Goal: Task Accomplishment & Management: Use online tool/utility

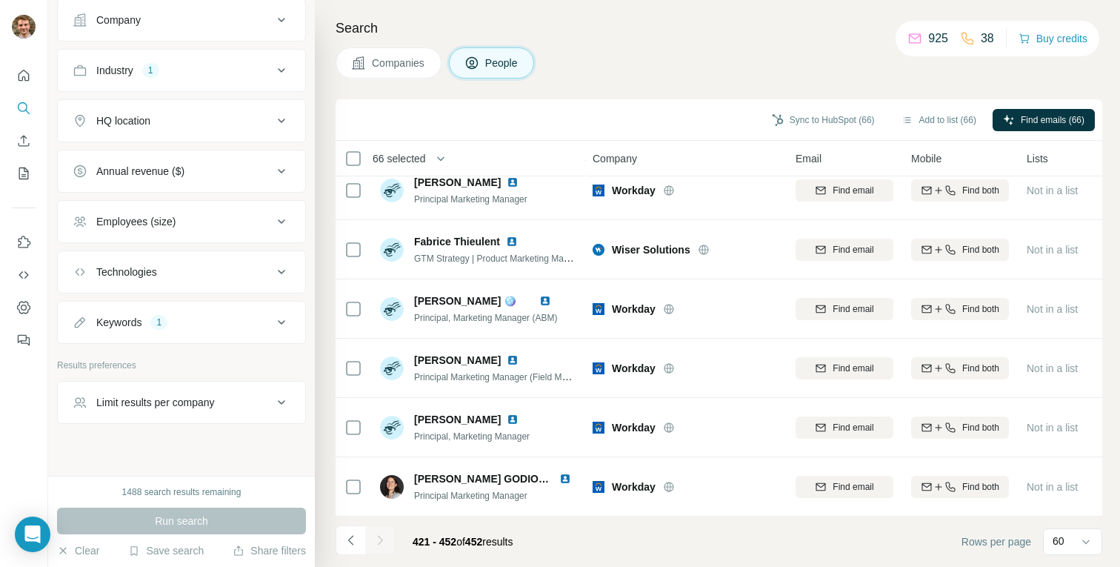
scroll to position [367, 0]
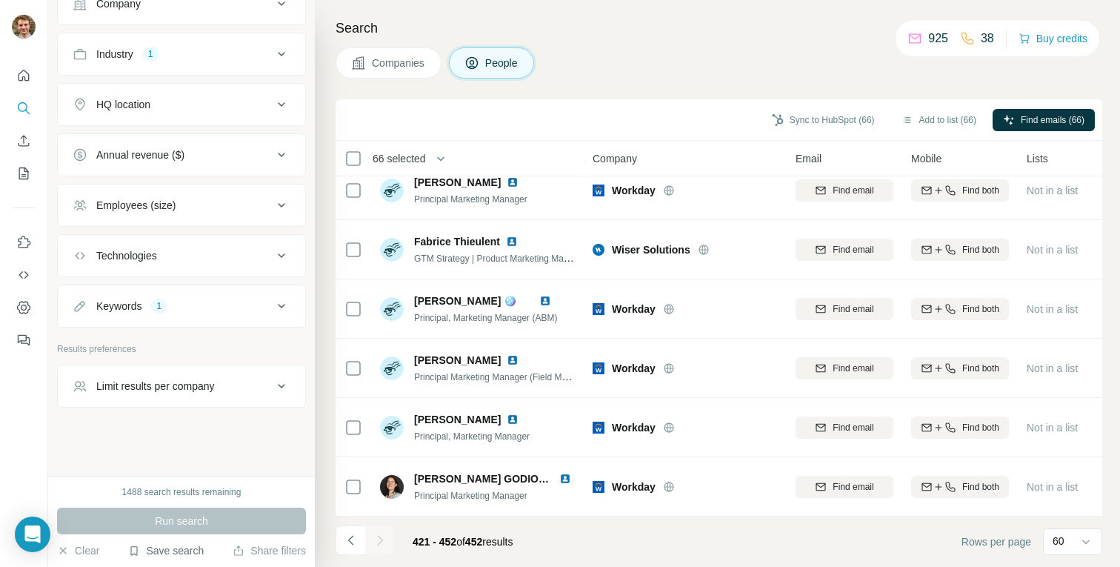
click at [142, 550] on button "Save search" at bounding box center [166, 550] width 76 height 15
click at [162, 519] on div "View my saved searches" at bounding box center [208, 525] width 156 height 30
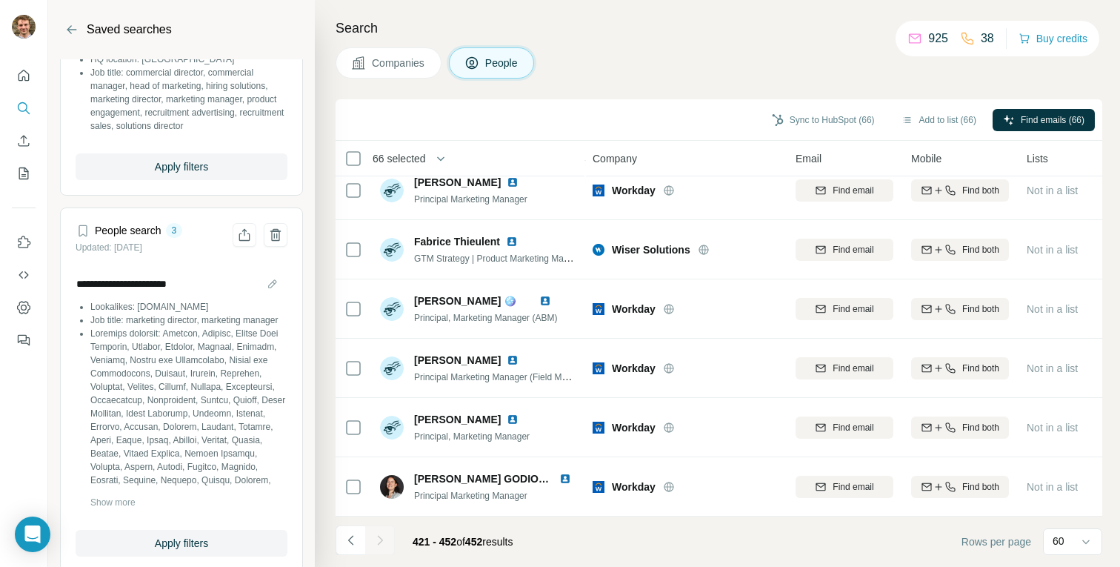
scroll to position [512, 0]
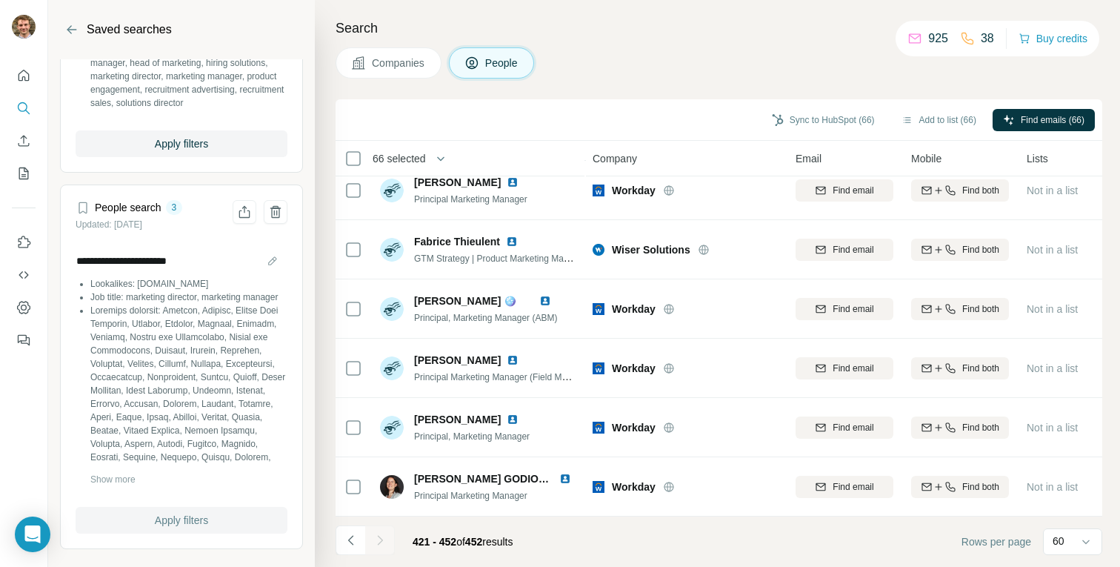
click at [160, 525] on span "Apply filters" at bounding box center [181, 520] width 53 height 15
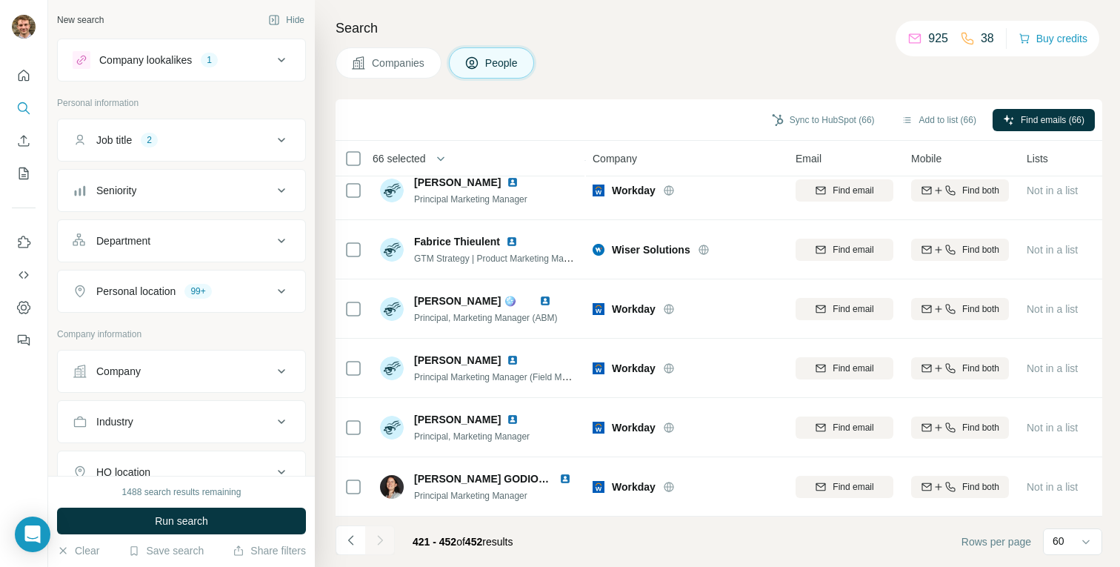
click at [181, 50] on button "Company lookalikes 1" at bounding box center [181, 60] width 247 height 36
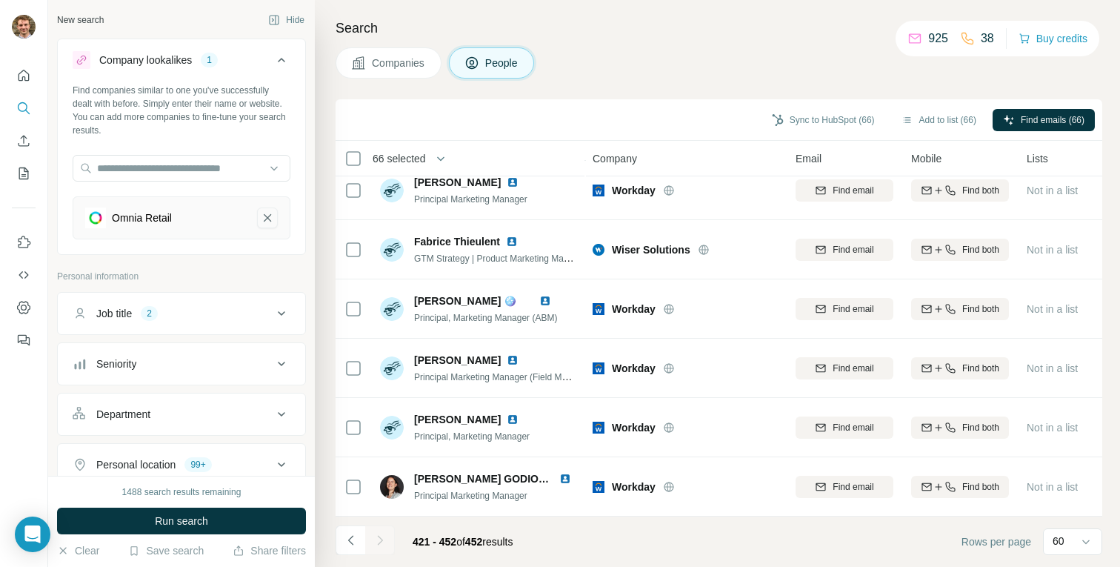
click at [261, 213] on icon "Omnia Retail-remove-button" at bounding box center [267, 217] width 13 height 15
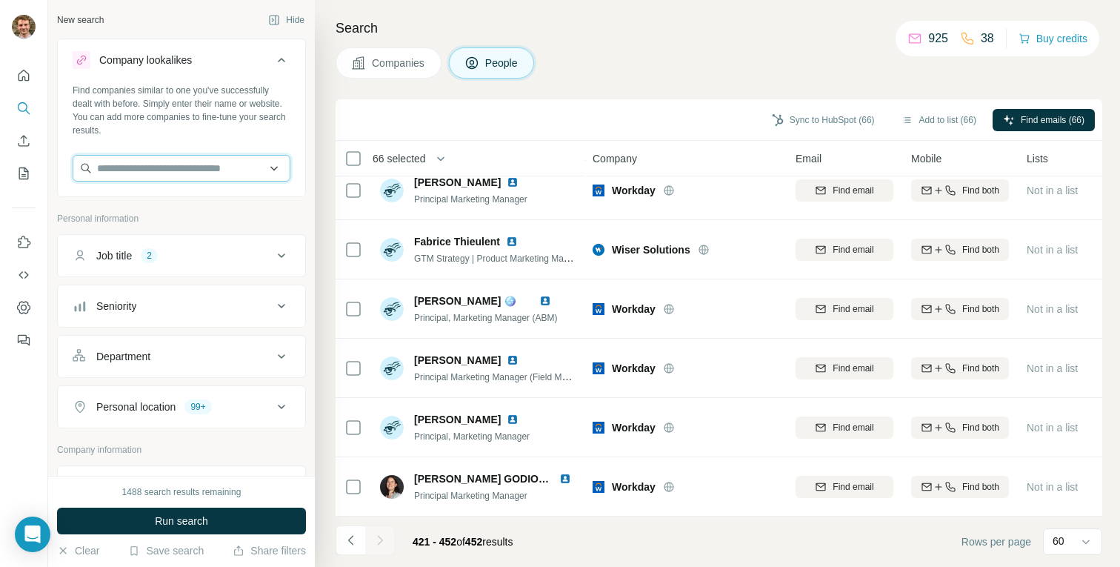
click at [216, 168] on input "text" at bounding box center [182, 168] width 218 height 27
paste input "**********"
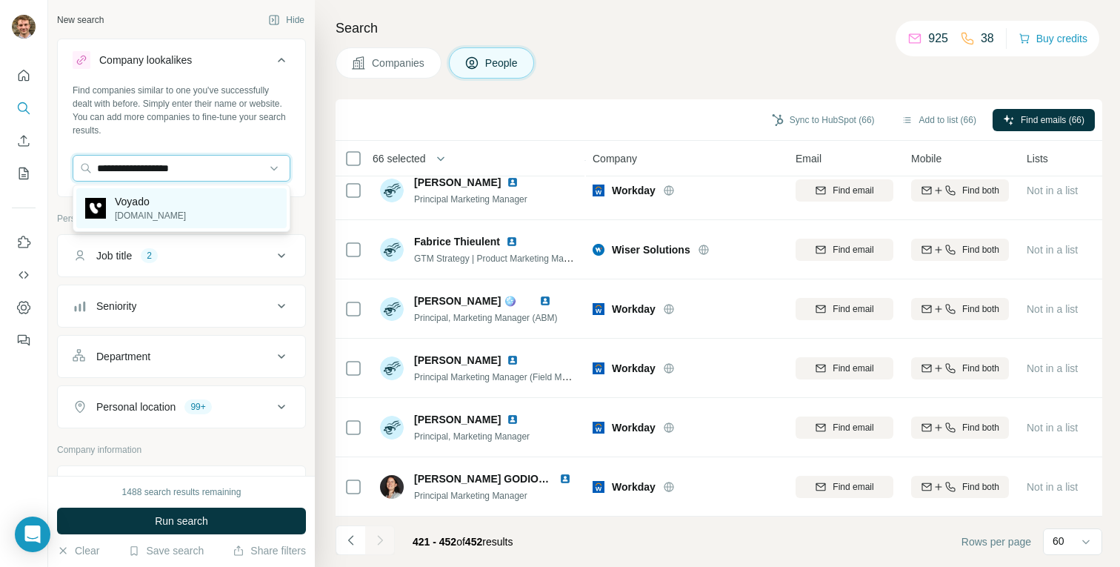
type input "**********"
click at [163, 196] on p "Voyado" at bounding box center [150, 201] width 71 height 15
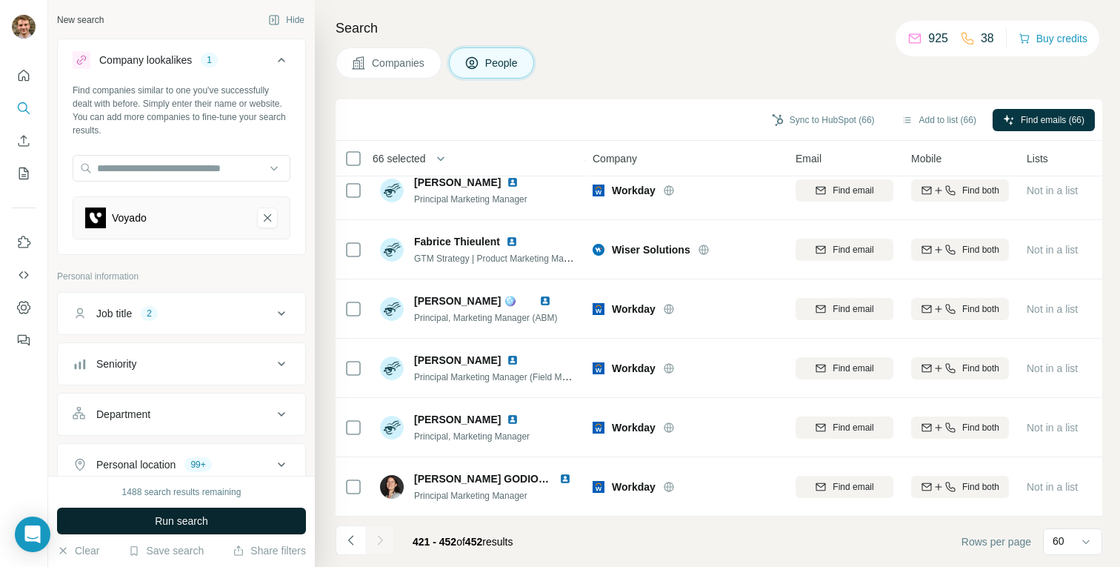
click at [165, 524] on span "Run search" at bounding box center [181, 520] width 53 height 15
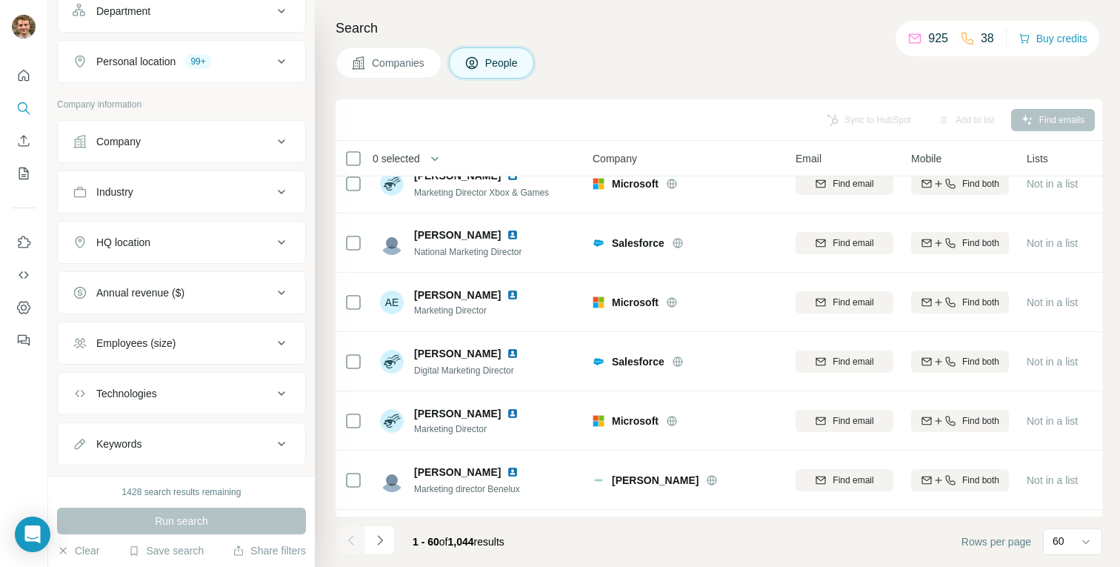
scroll to position [541, 0]
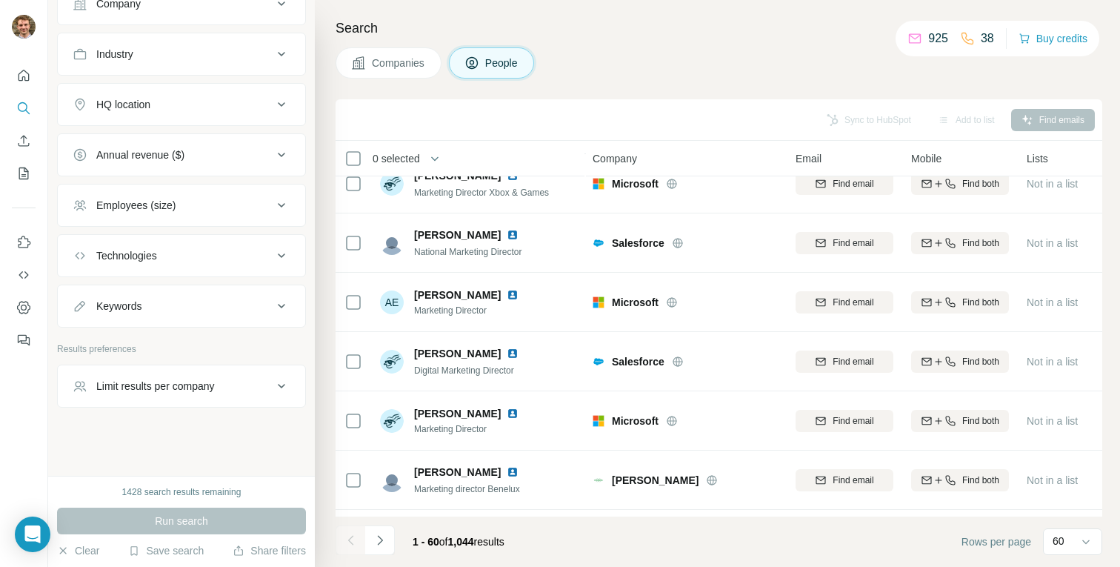
click at [124, 310] on div "Keywords" at bounding box center [118, 306] width 45 height 15
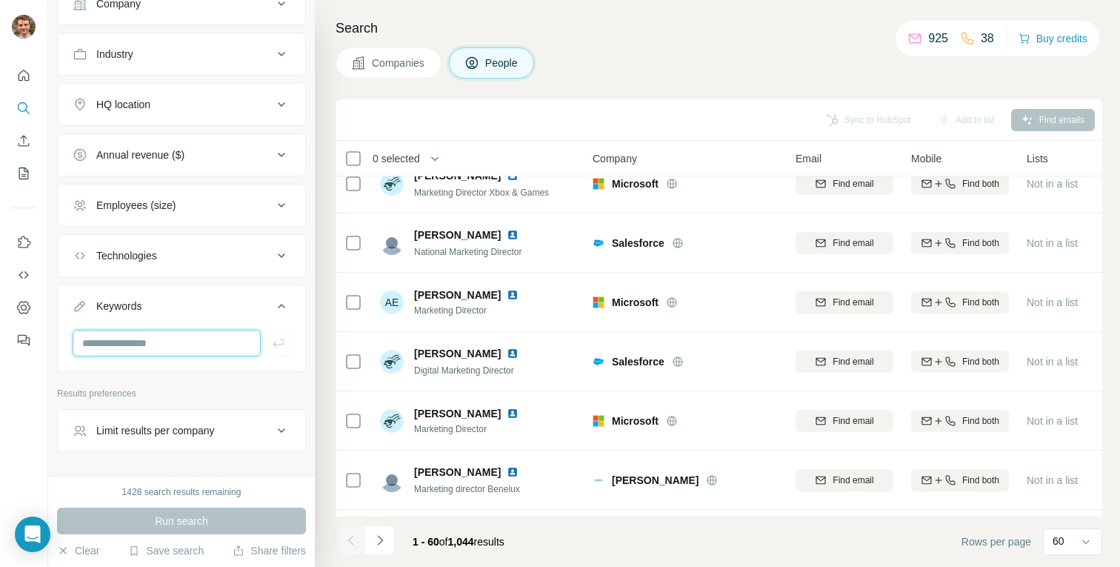
click at [145, 350] on input "text" at bounding box center [167, 343] width 188 height 27
type input "****"
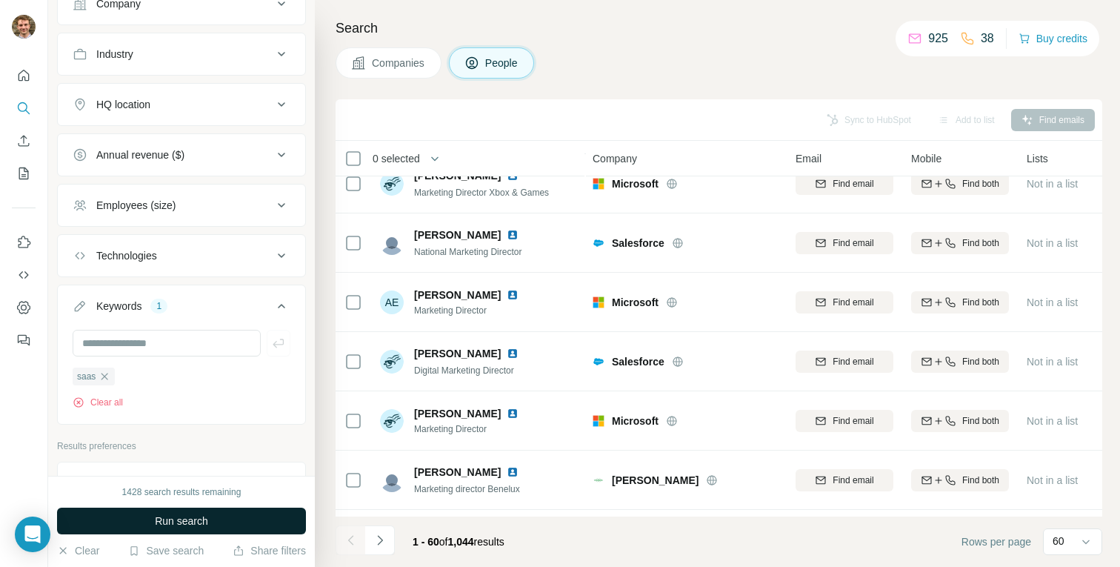
click at [167, 519] on span "Run search" at bounding box center [181, 520] width 53 height 15
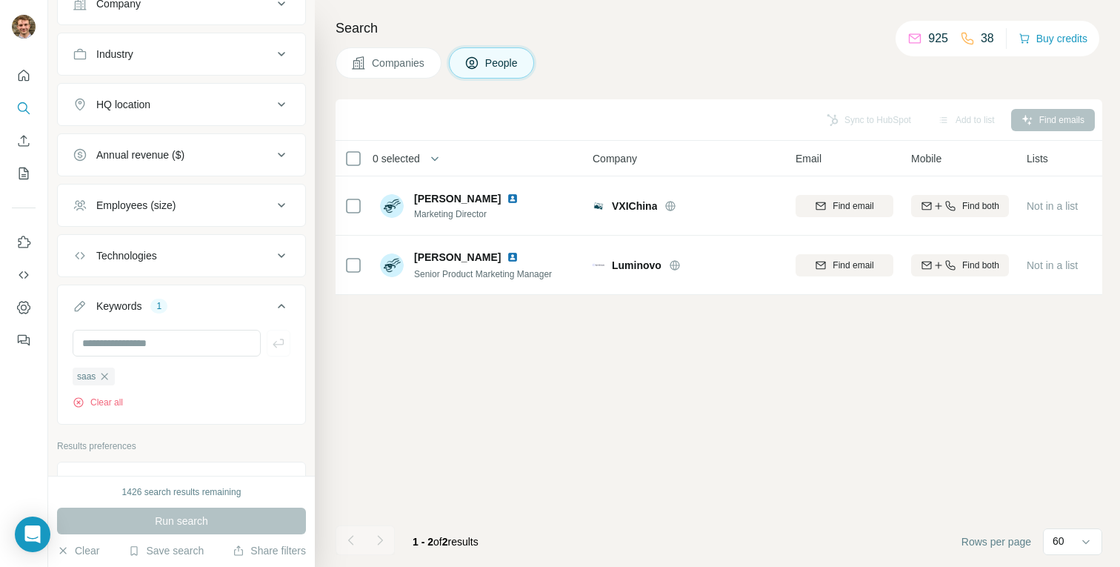
scroll to position [0, 1]
click at [107, 379] on icon "button" at bounding box center [105, 376] width 12 height 12
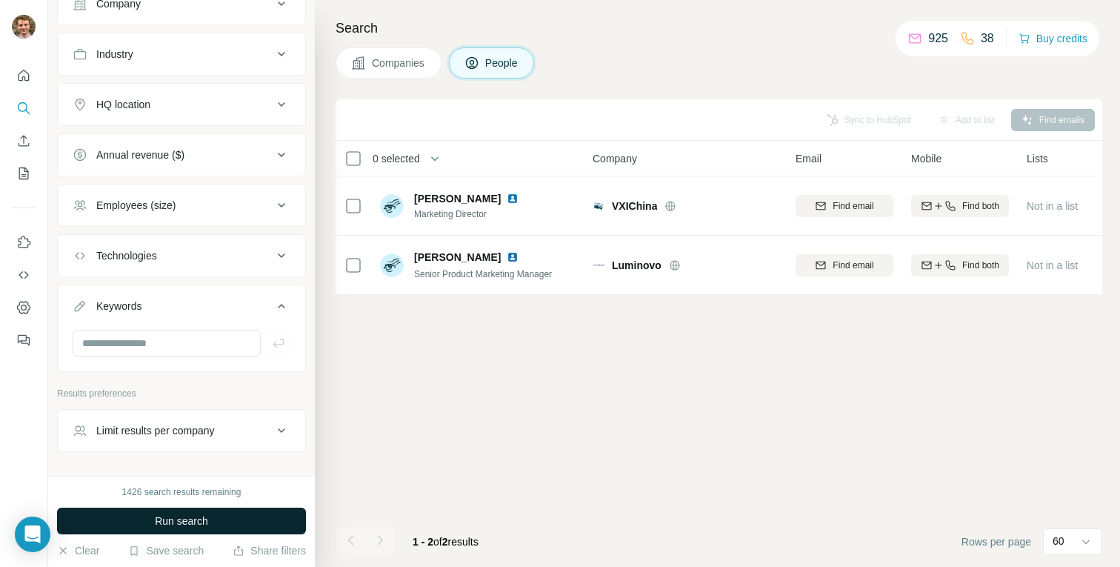
click at [144, 522] on button "Run search" at bounding box center [181, 520] width 249 height 27
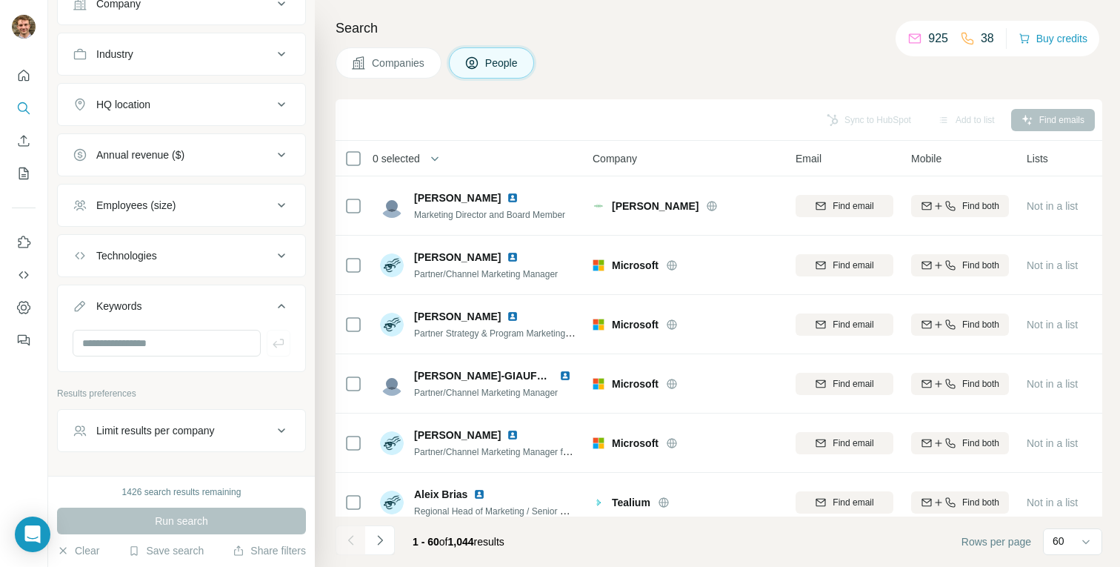
click at [137, 439] on button "Limit results per company" at bounding box center [181, 431] width 247 height 36
click at [156, 434] on div "Limit results per company" at bounding box center [155, 430] width 119 height 15
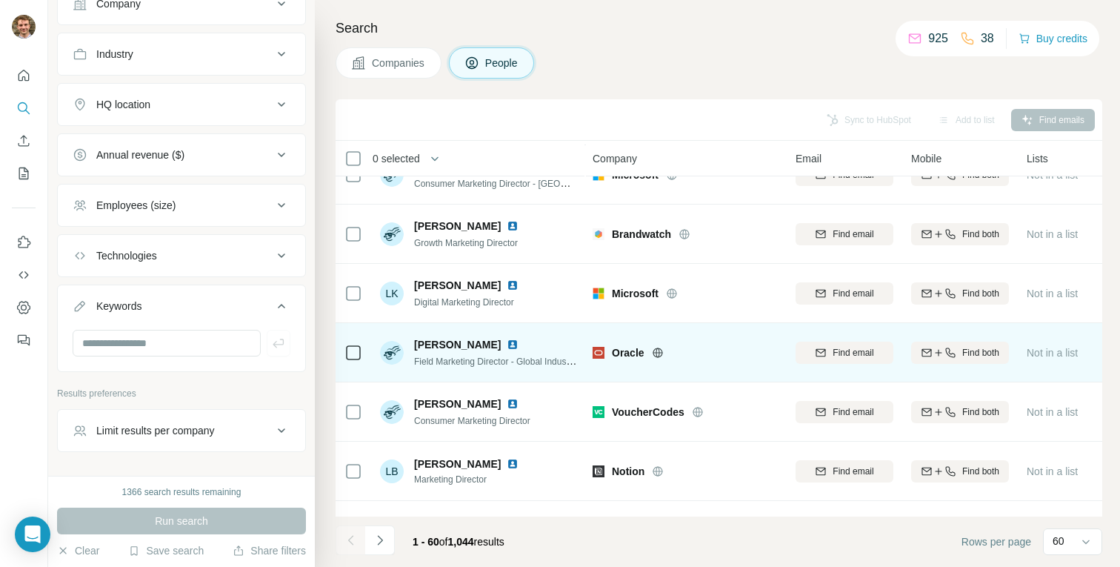
scroll to position [3216, 1]
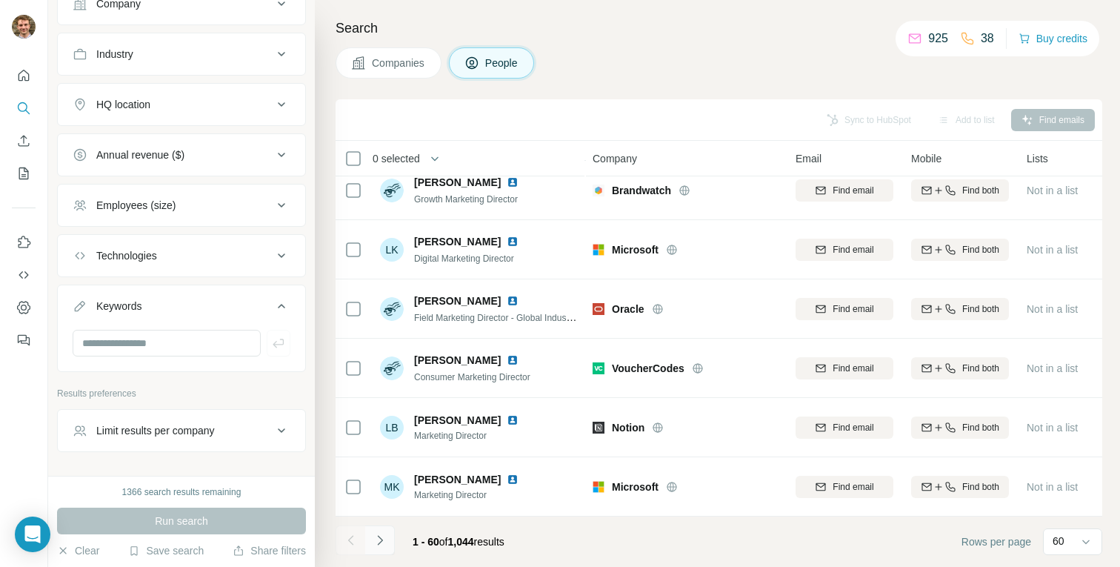
click at [380, 539] on icon "Navigate to next page" at bounding box center [379, 540] width 5 height 10
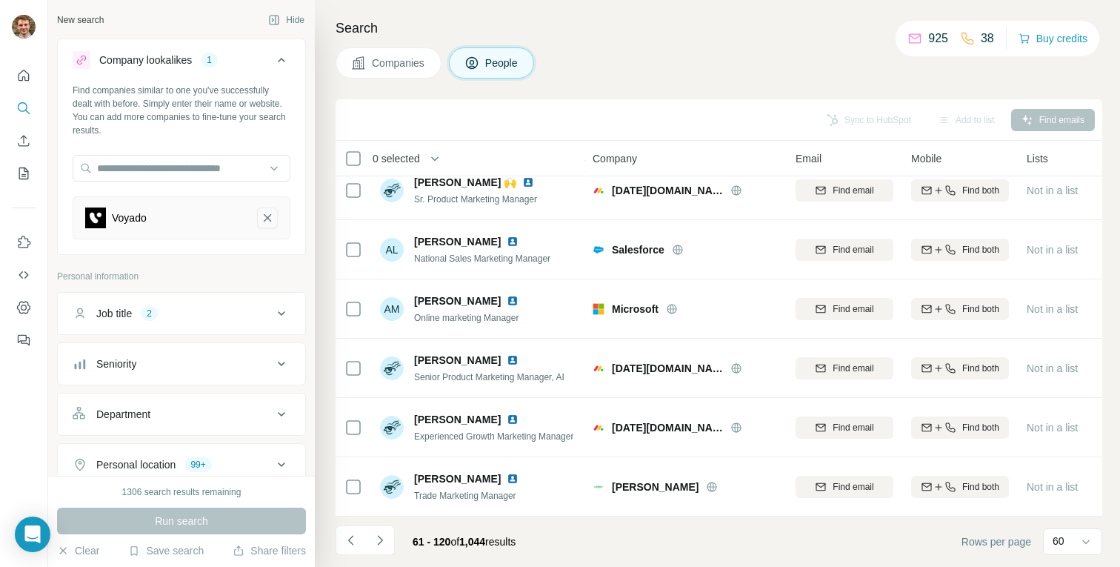
click at [263, 217] on icon "Voyado-remove-button" at bounding box center [267, 217] width 13 height 15
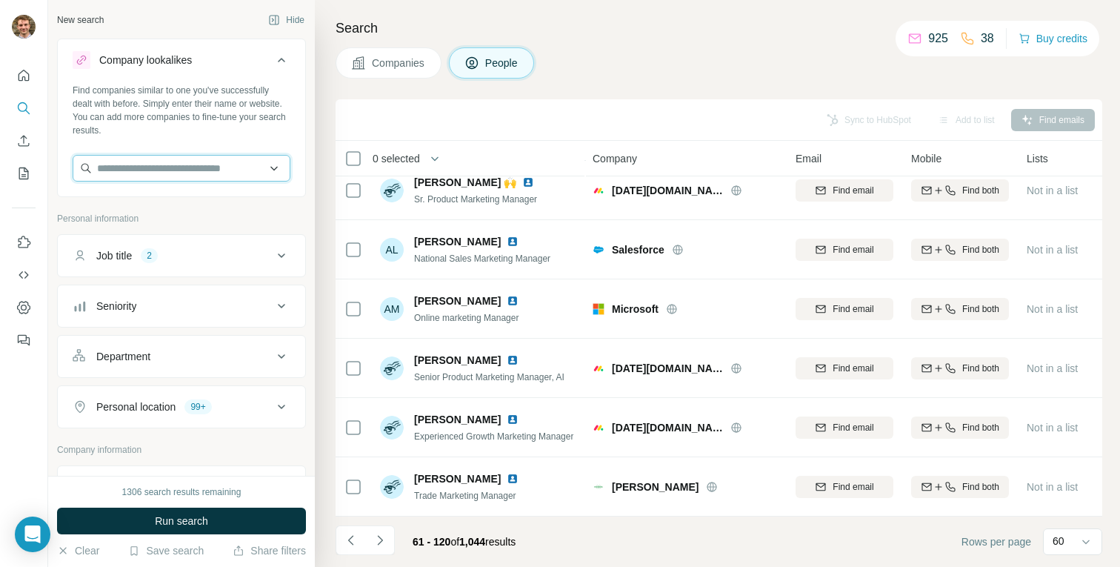
click at [238, 171] on input "text" at bounding box center [182, 168] width 218 height 27
paste input "**********"
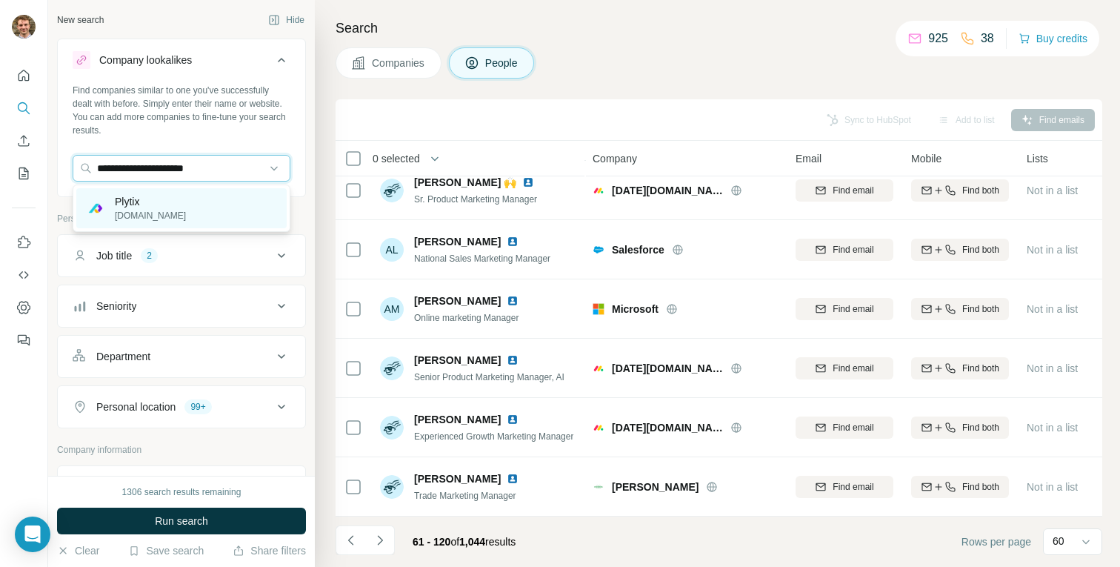
type input "**********"
click at [210, 213] on div "Plytix [DOMAIN_NAME]" at bounding box center [181, 208] width 210 height 40
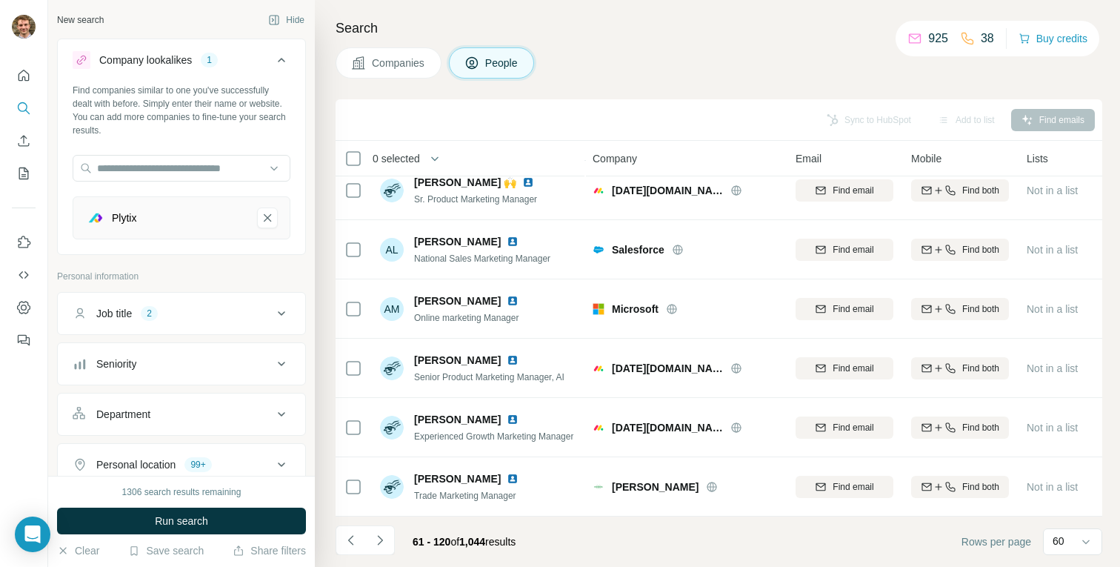
click at [177, 525] on span "Run search" at bounding box center [181, 520] width 53 height 15
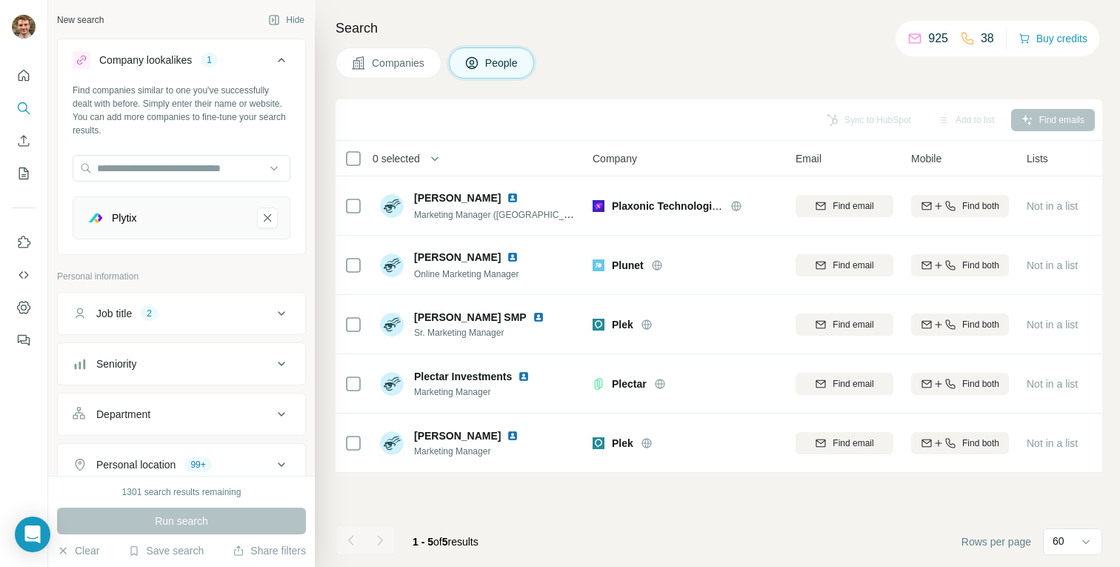
scroll to position [585, 0]
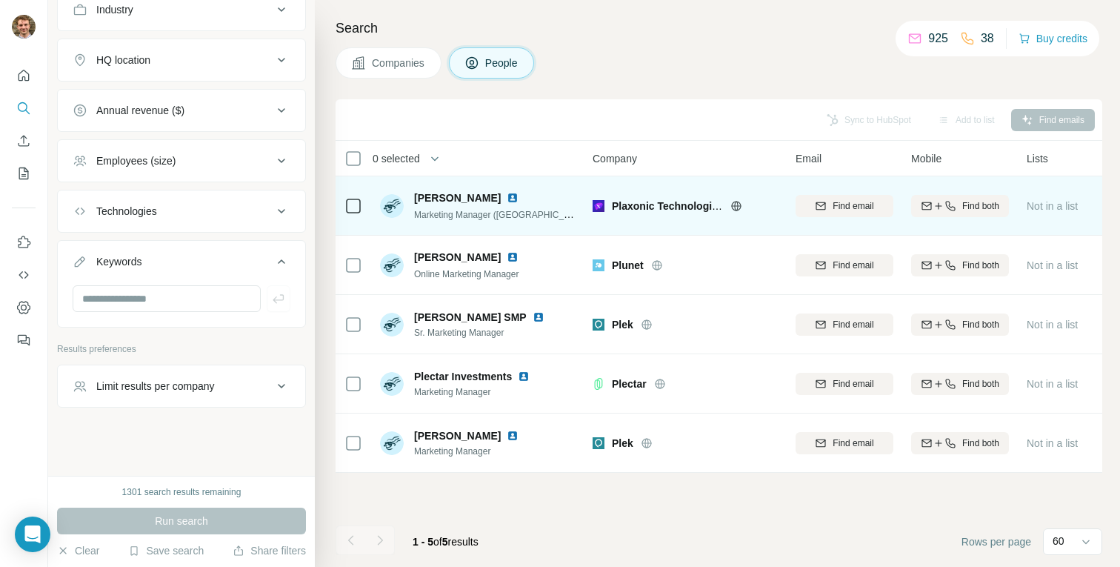
click at [345, 208] on icon at bounding box center [353, 206] width 18 height 18
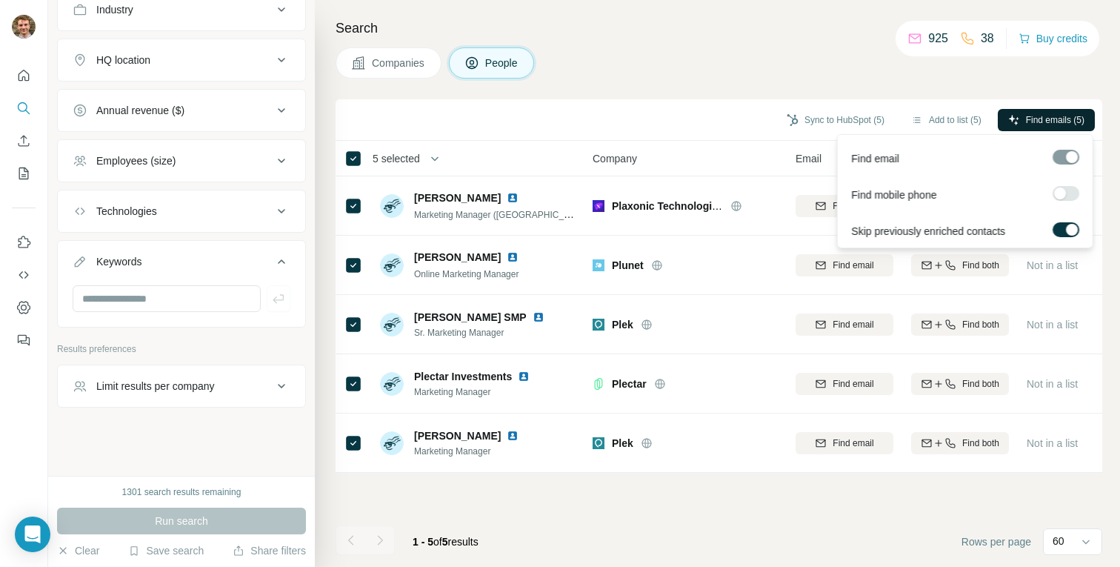
click at [1041, 112] on button "Find emails (5)" at bounding box center [1046, 120] width 97 height 22
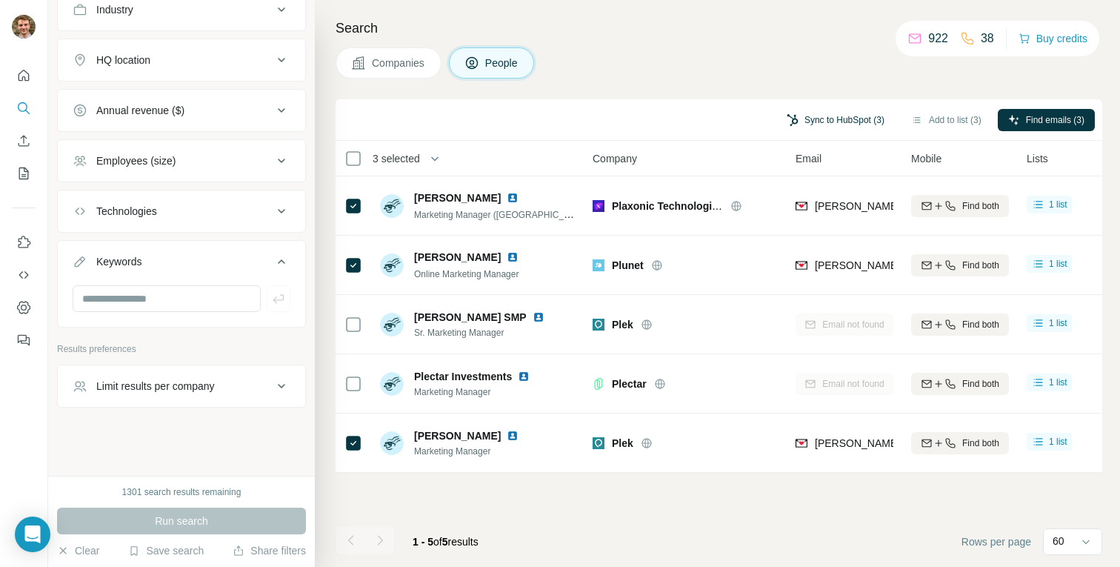
click at [840, 117] on button "Sync to HubSpot (3)" at bounding box center [835, 120] width 119 height 22
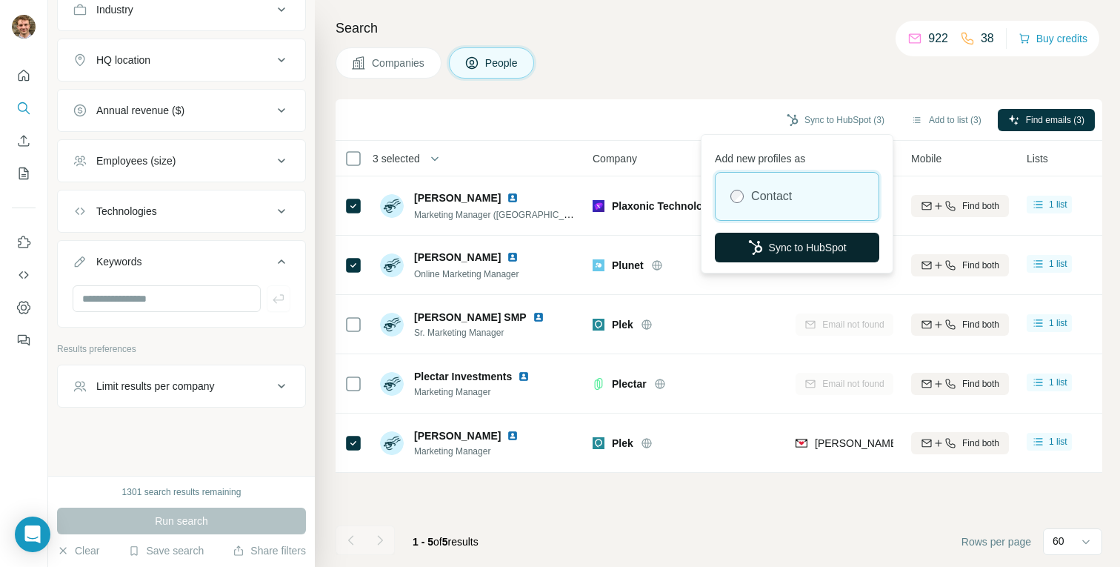
click at [753, 256] on button "Sync to HubSpot" at bounding box center [797, 248] width 164 height 30
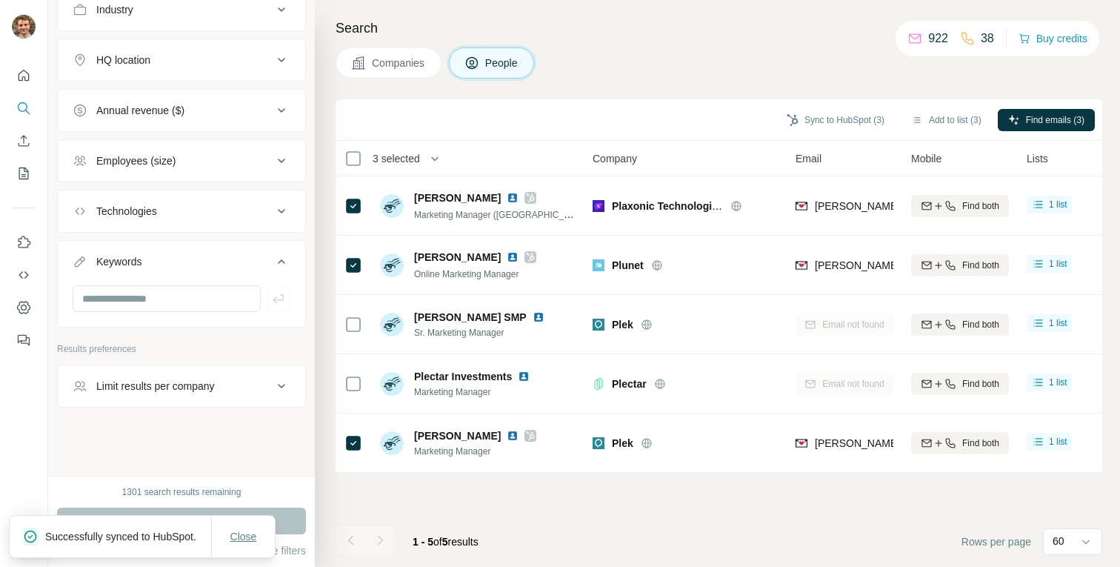
click at [241, 530] on span "Close" at bounding box center [243, 536] width 27 height 15
